Goal: Navigation & Orientation: Find specific page/section

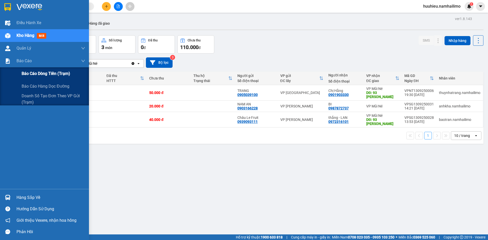
click at [36, 75] on span "Báo cáo dòng tiền (trạm)" at bounding box center [46, 73] width 49 height 6
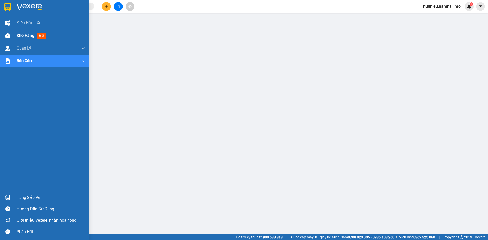
click at [24, 36] on span "Kho hàng" at bounding box center [26, 35] width 18 height 5
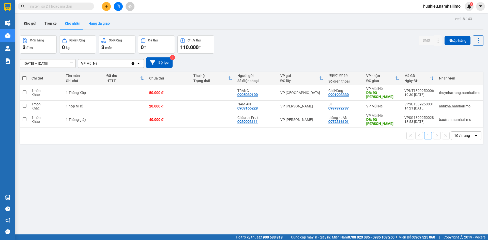
click at [100, 25] on button "Hàng đã giao" at bounding box center [98, 23] width 29 height 12
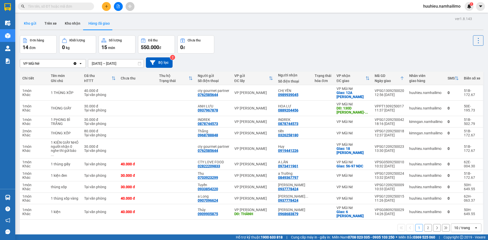
click at [32, 25] on button "Kho gửi" at bounding box center [30, 23] width 21 height 12
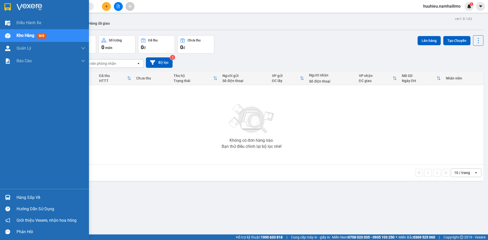
click at [25, 36] on span "Kho hàng" at bounding box center [26, 35] width 18 height 5
